Goal: Use online tool/utility: Use online tool/utility

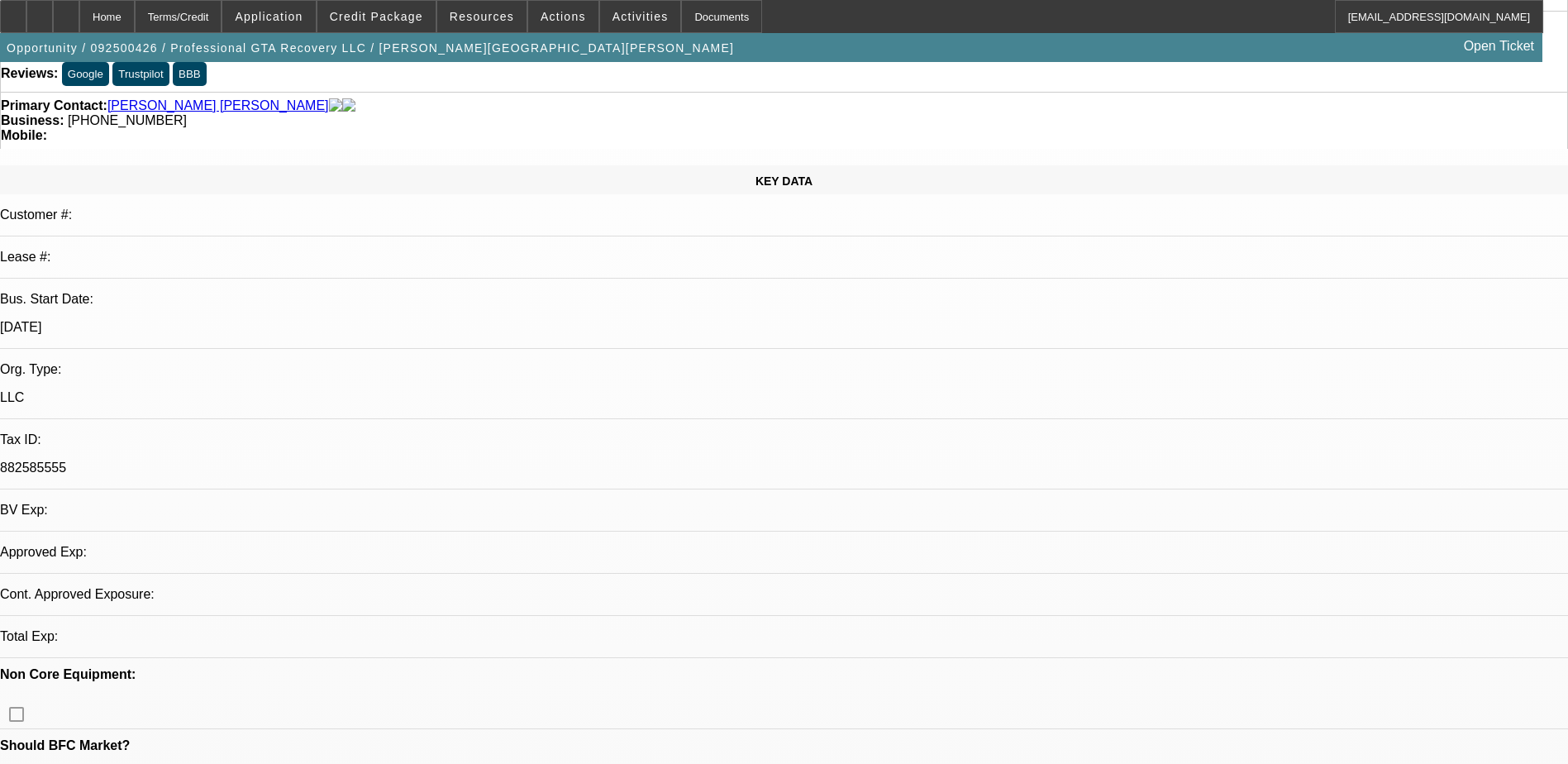
select select "0"
select select "2"
select select "0.1"
select select "1"
select select "2"
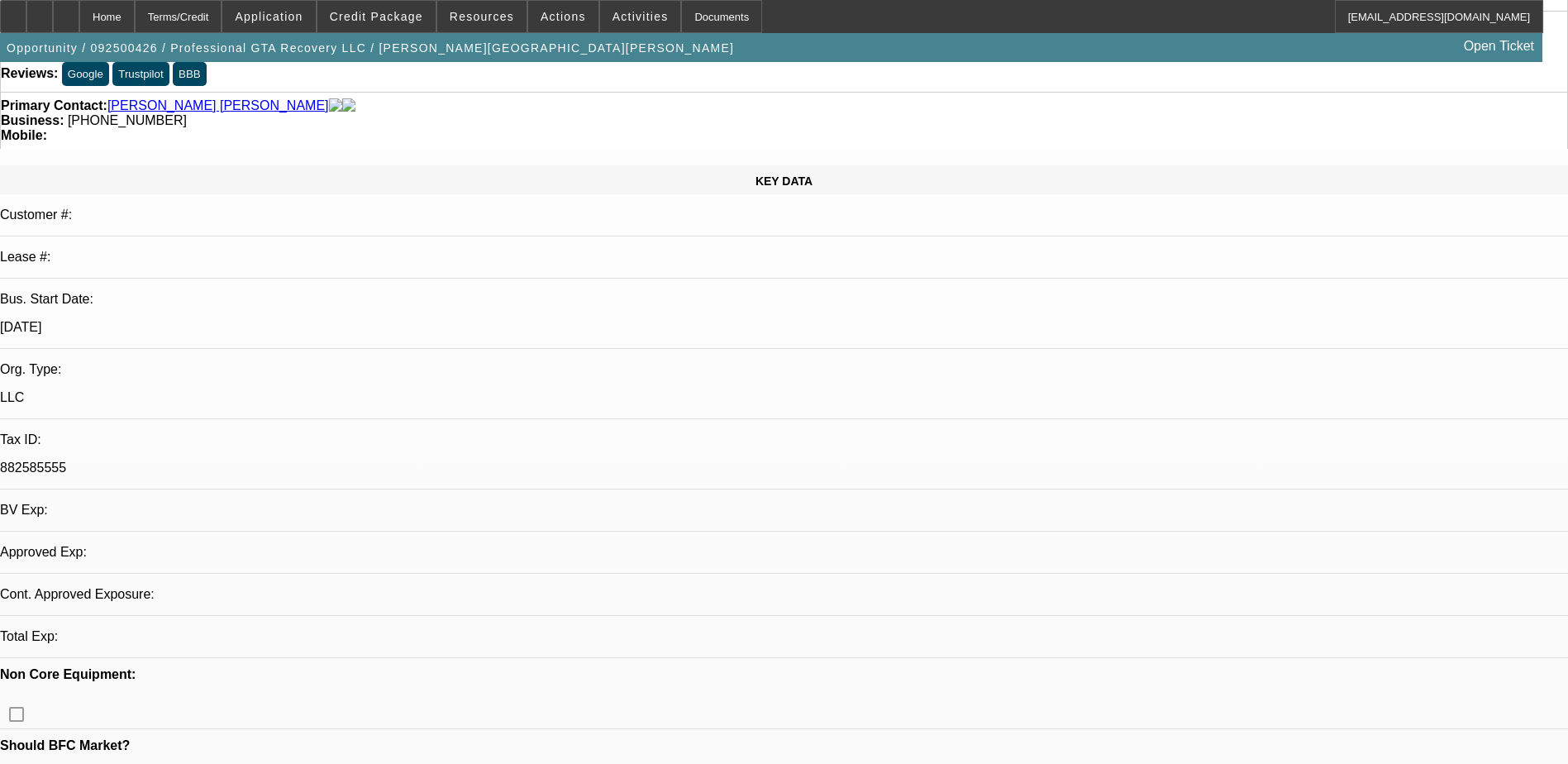
select select "4"
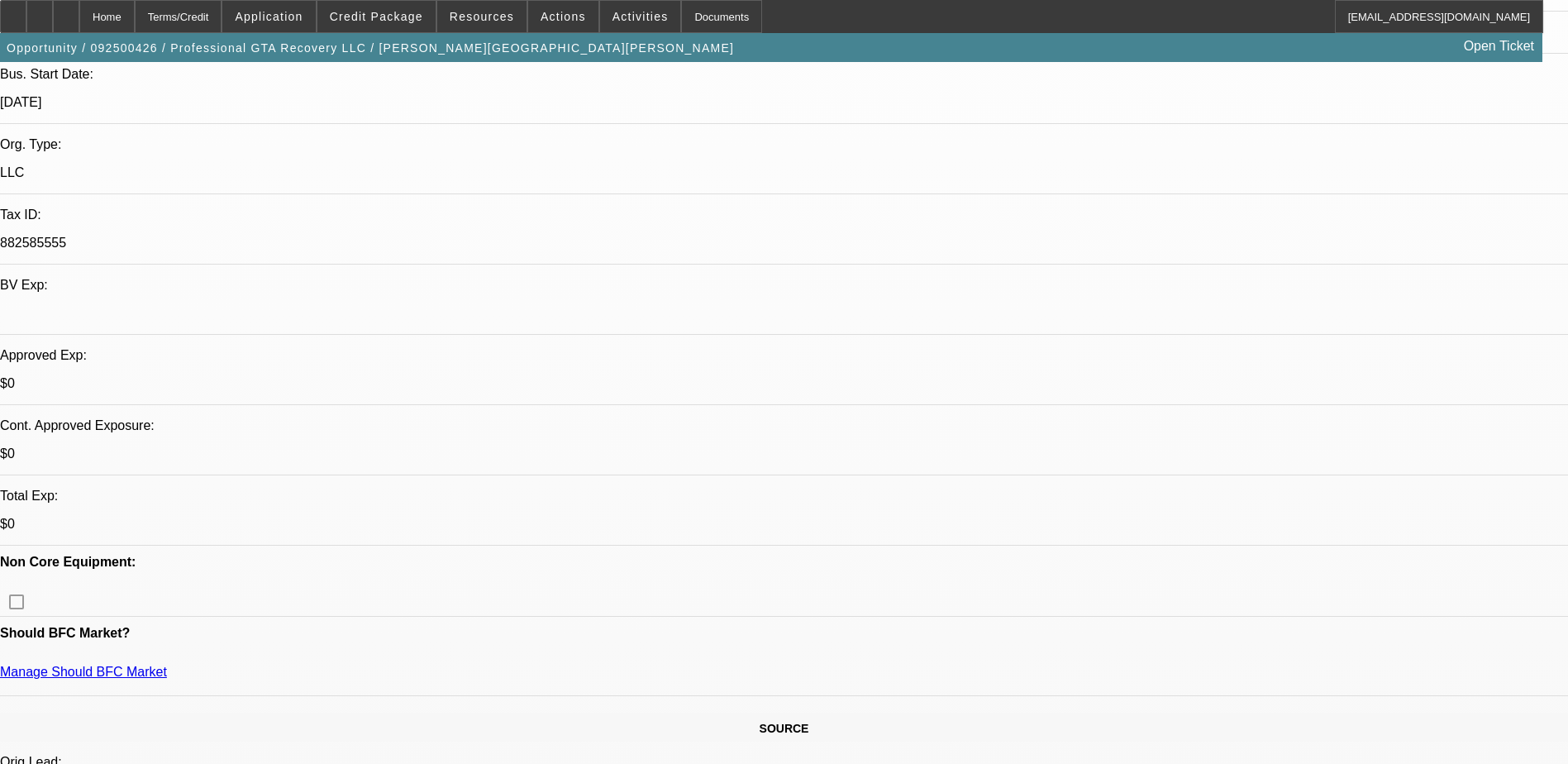
scroll to position [413, 0]
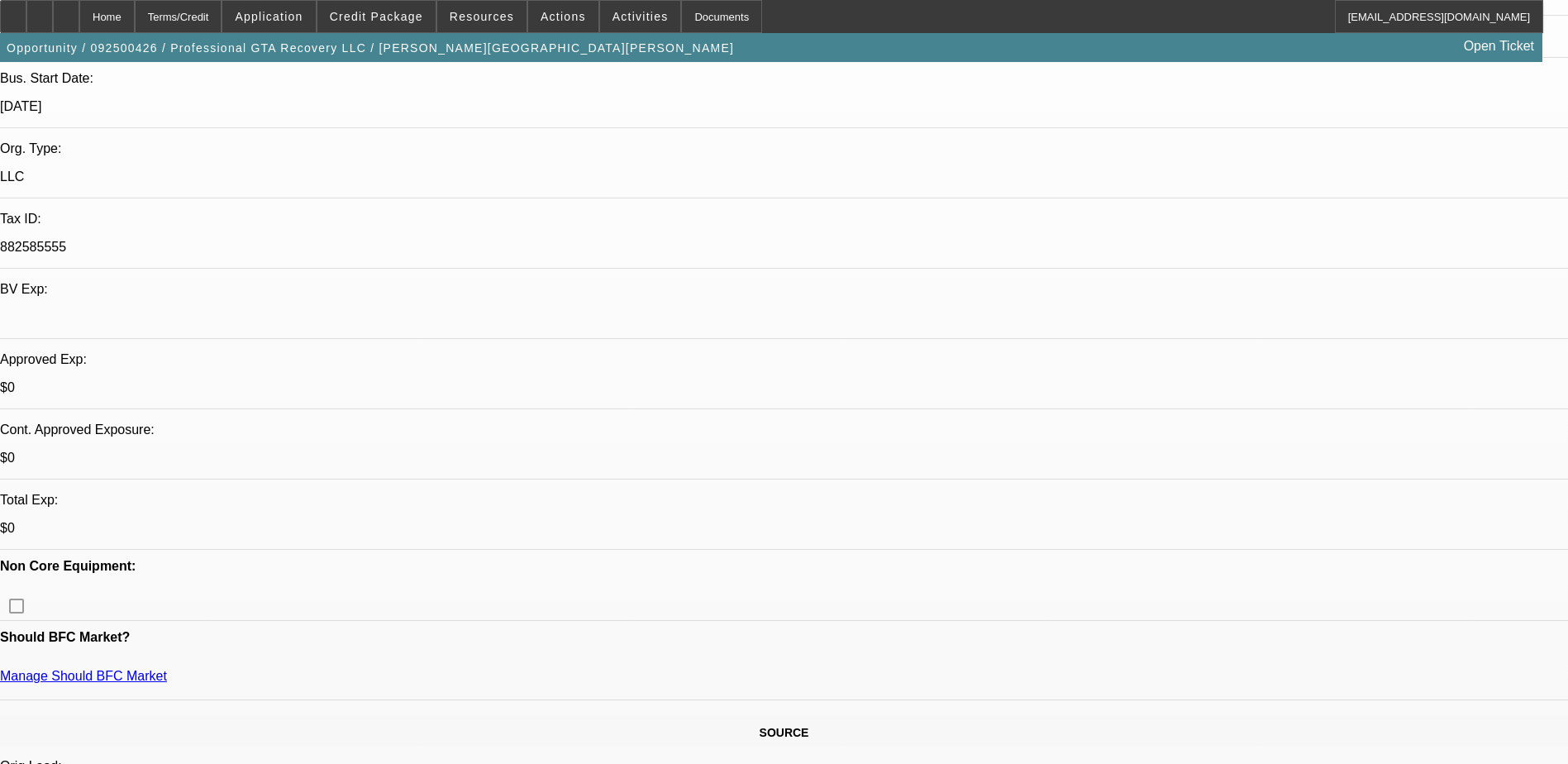
scroll to position [330, 0]
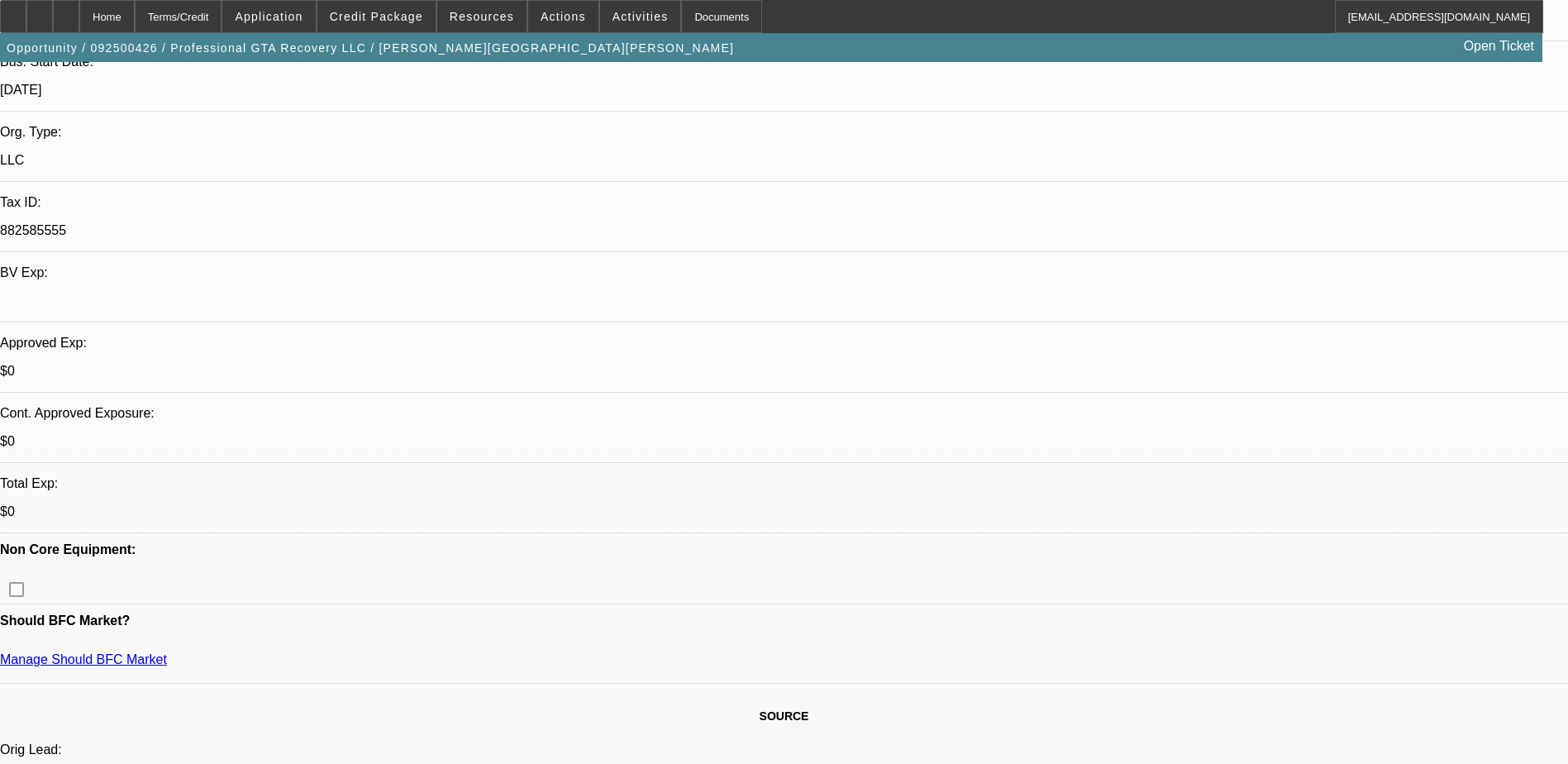
scroll to position [661, 0]
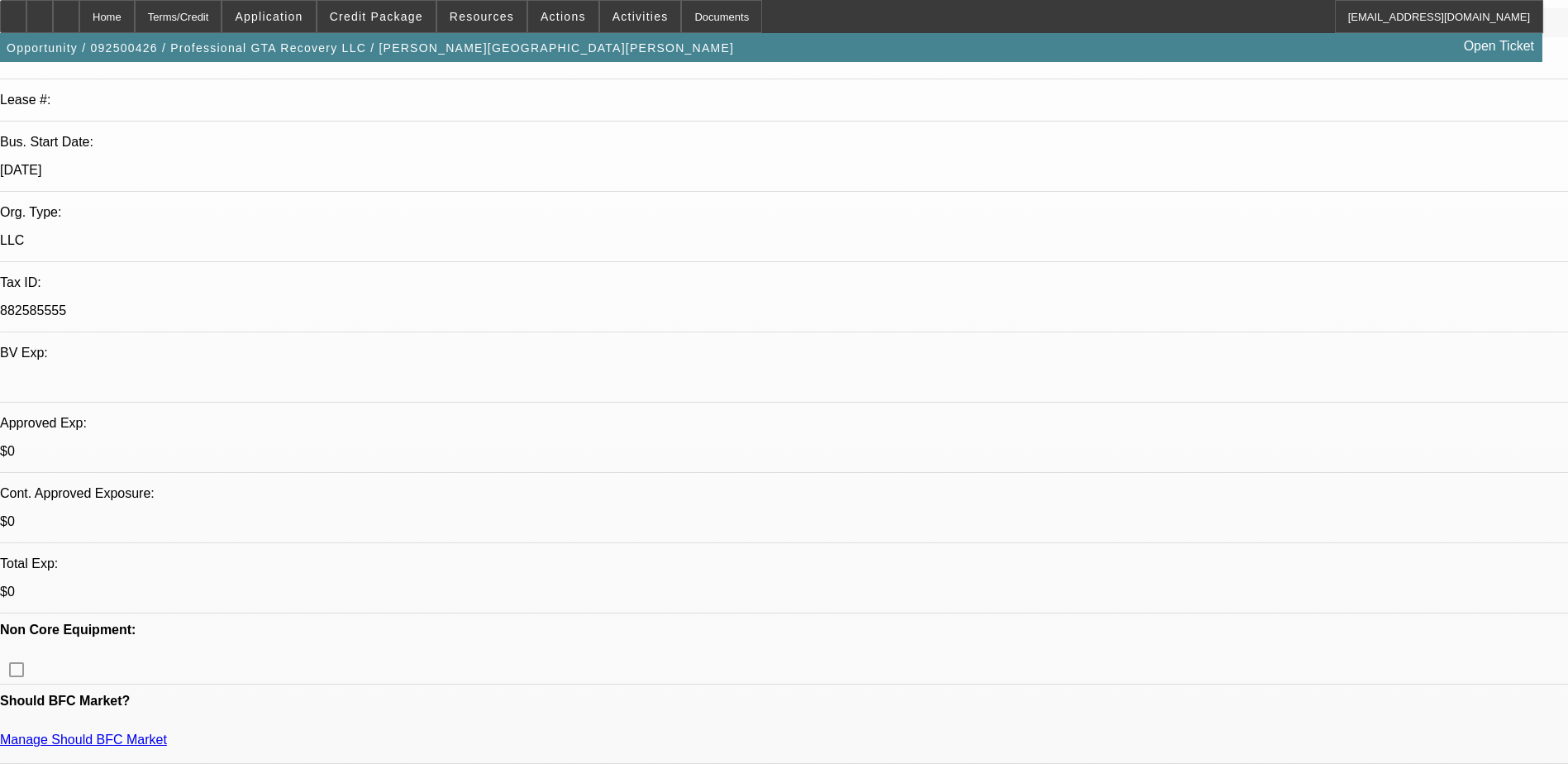
scroll to position [0, 0]
